Goal: Task Accomplishment & Management: Complete application form

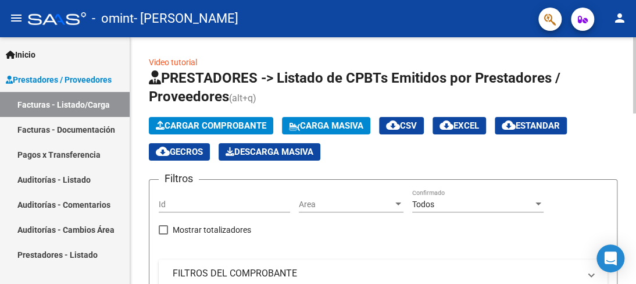
click at [216, 124] on span "Cargar Comprobante" at bounding box center [211, 125] width 110 height 10
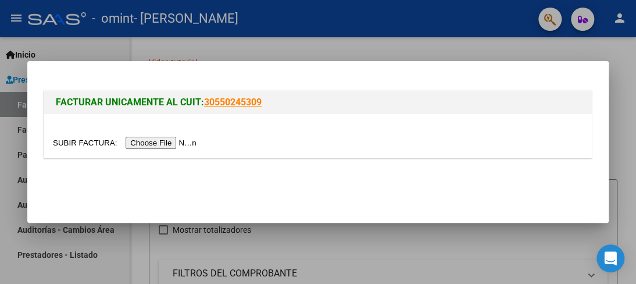
click at [172, 142] on input "file" at bounding box center [126, 143] width 147 height 12
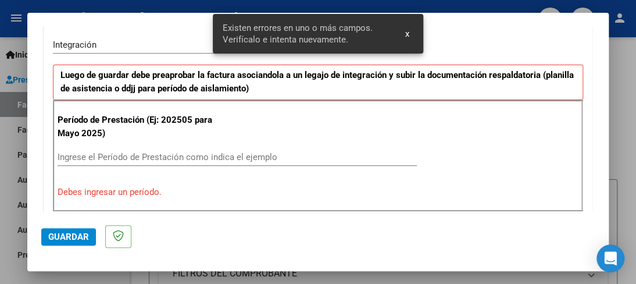
scroll to position [290, 0]
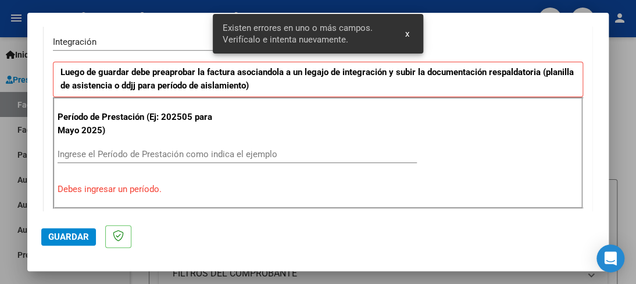
click at [405, 35] on span "x" at bounding box center [407, 33] width 4 height 10
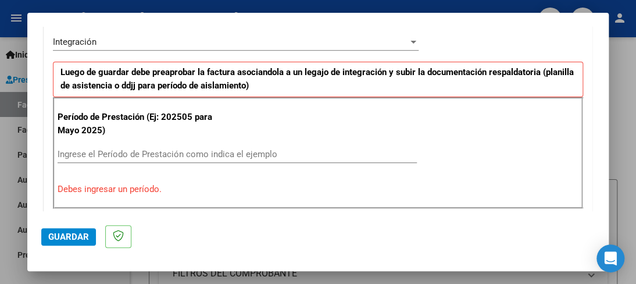
click at [167, 149] on input "Ingrese el Período de Prestación como indica el ejemplo" at bounding box center [237, 154] width 359 height 10
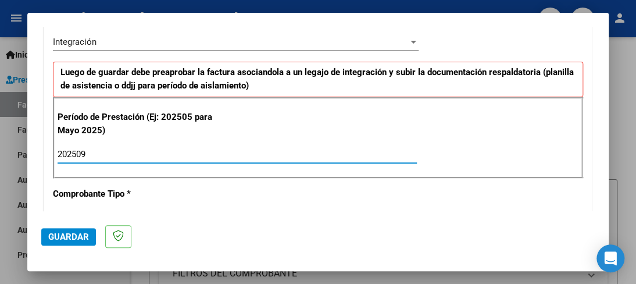
type input "202509"
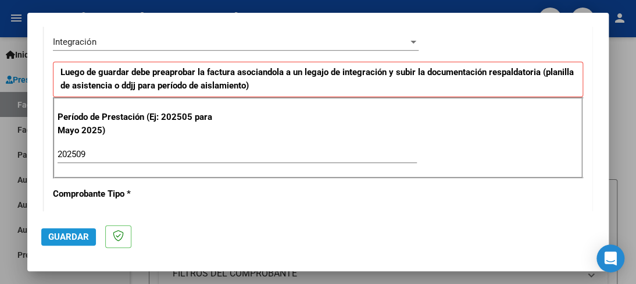
click at [76, 235] on span "Guardar" at bounding box center [68, 236] width 41 height 10
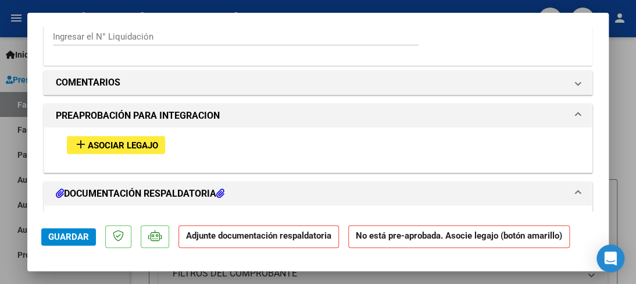
scroll to position [988, 0]
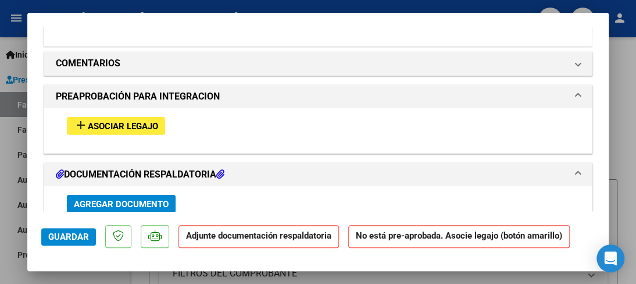
click at [106, 125] on span "Asociar Legajo" at bounding box center [123, 126] width 70 height 10
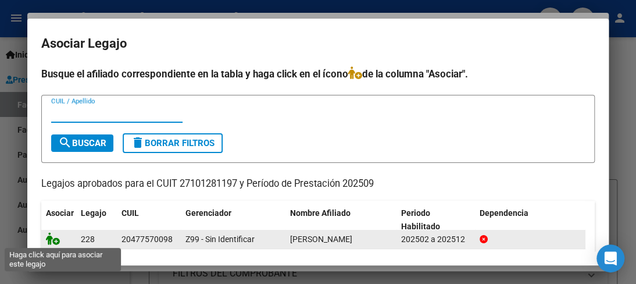
click at [55, 241] on icon at bounding box center [53, 238] width 14 height 13
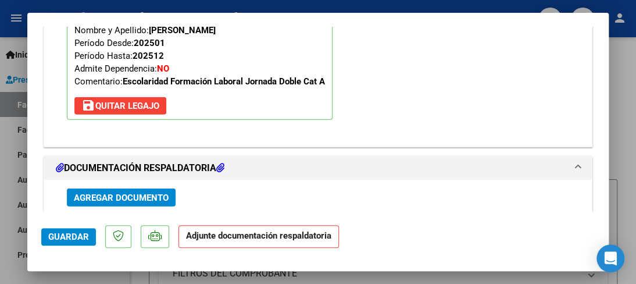
scroll to position [1251, 0]
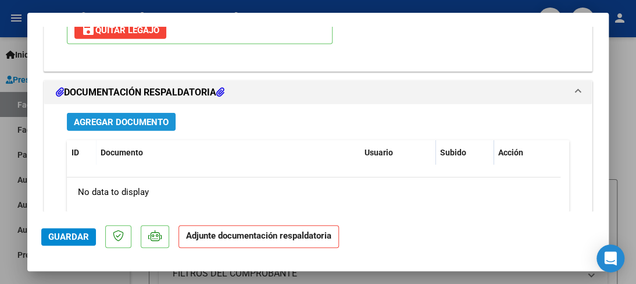
click at [130, 119] on span "Agregar Documento" at bounding box center [121, 122] width 95 height 10
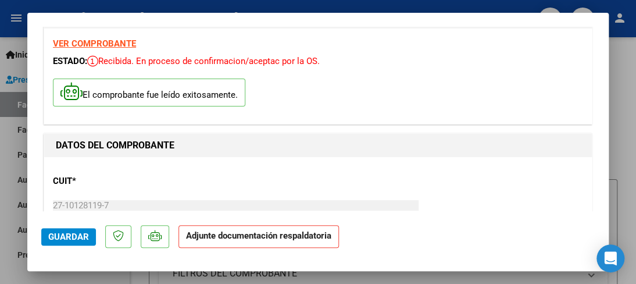
scroll to position [0, 0]
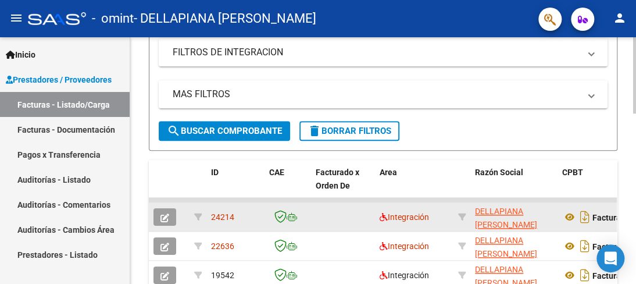
scroll to position [291, 0]
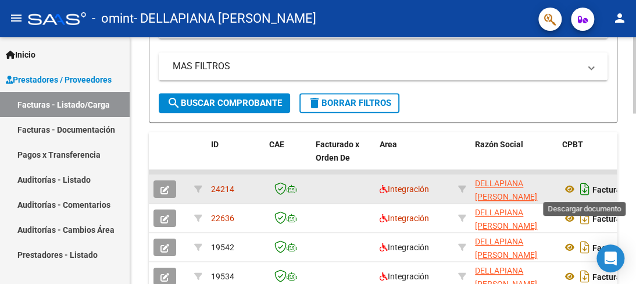
click at [584, 188] on icon "Descargar documento" at bounding box center [584, 189] width 15 height 19
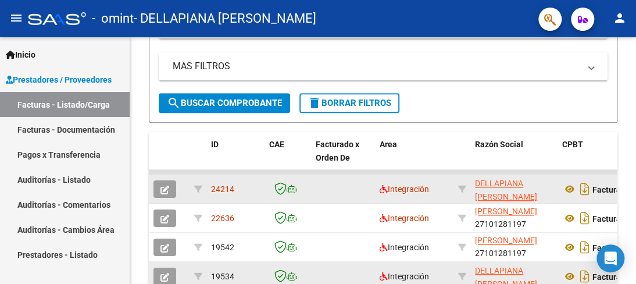
scroll to position [15, 0]
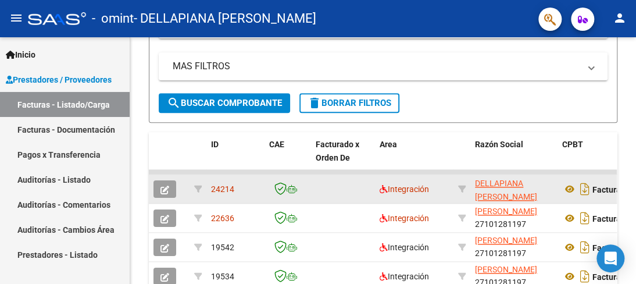
click at [627, 273] on div "Video tutorial PRESTADORES -> Listado de CPBTs Emitidos por Prestadores / Prove…" at bounding box center [383, 141] width 506 height 789
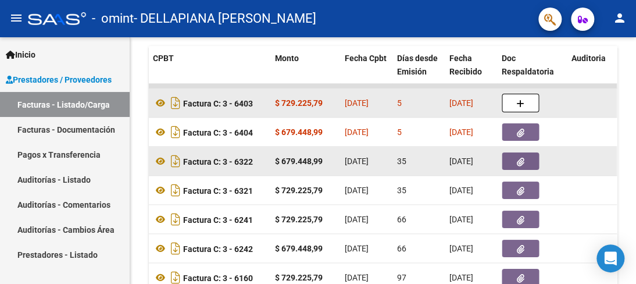
scroll to position [376, 0]
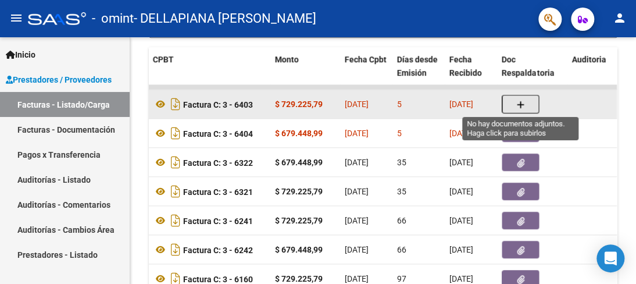
click at [516, 102] on button "button" at bounding box center [520, 104] width 37 height 19
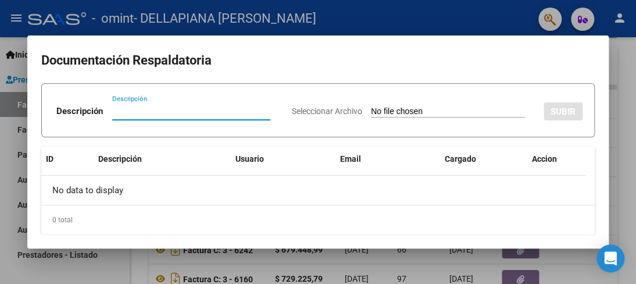
click at [131, 110] on input "Descripción" at bounding box center [191, 111] width 158 height 10
type input "ASIST [DATE]"
click at [371, 109] on input "Seleccionar Archivo" at bounding box center [448, 111] width 154 height 11
type input "C:\fakepath\[PERSON_NAME] ASIST [DATE].pdf"
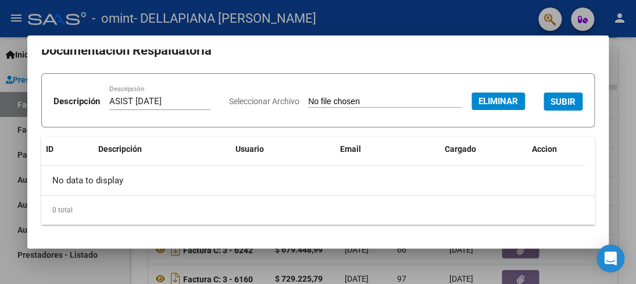
scroll to position [40, 0]
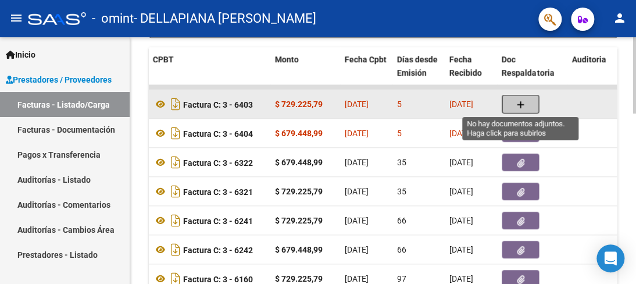
click at [522, 103] on icon "button" at bounding box center [520, 105] width 8 height 9
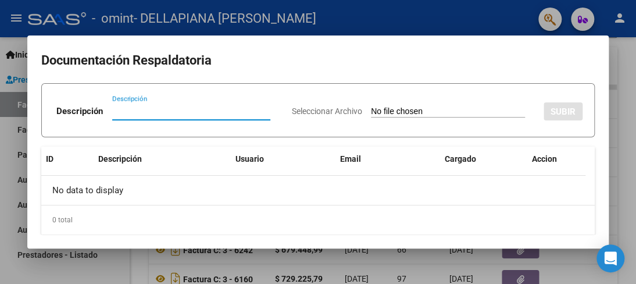
click at [159, 112] on input "Descripción" at bounding box center [191, 111] width 158 height 10
type input "ASISTENCIA [DATE]"
click at [371, 112] on input "Seleccionar Archivo" at bounding box center [448, 111] width 154 height 11
type input "C:\fakepath\[PERSON_NAME] ASIST [DATE].pdf"
click at [444, 109] on input "Seleccionar Archivo" at bounding box center [448, 111] width 154 height 11
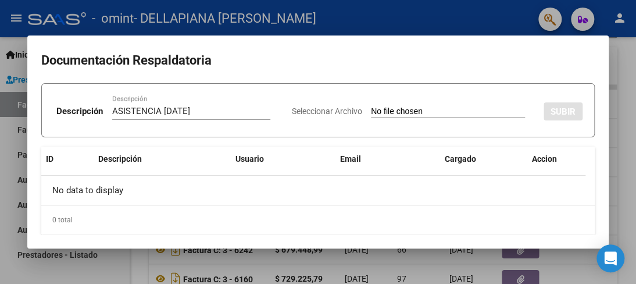
type input "C:\fakepath\[PERSON_NAME] ASIST [DATE].pdf"
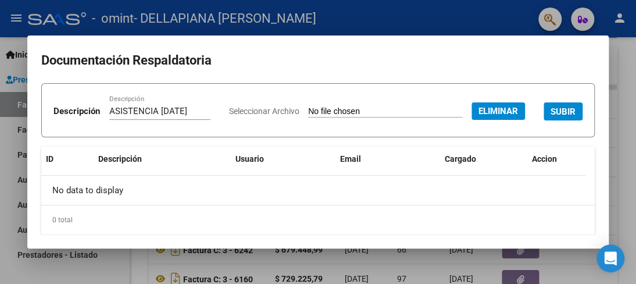
click at [551, 117] on span "SUBIR" at bounding box center [563, 111] width 25 height 10
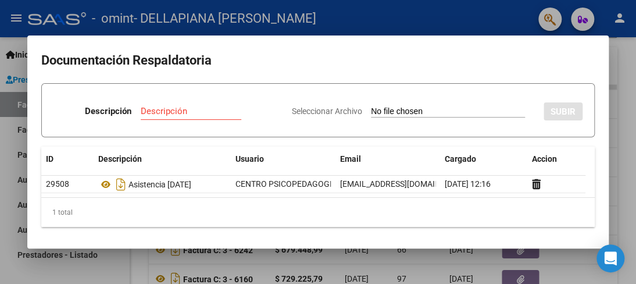
scroll to position [1, 0]
